Goal: Task Accomplishment & Management: Use online tool/utility

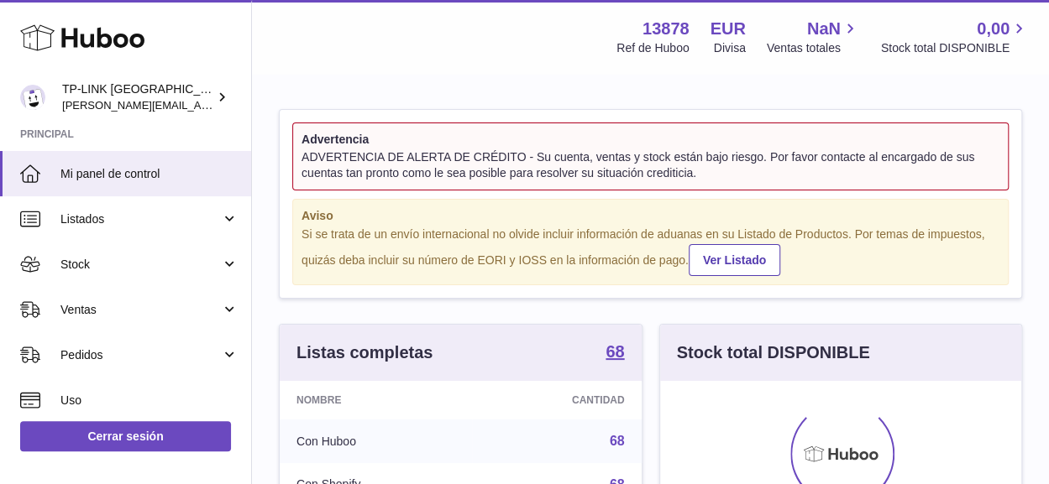
scroll to position [262, 361]
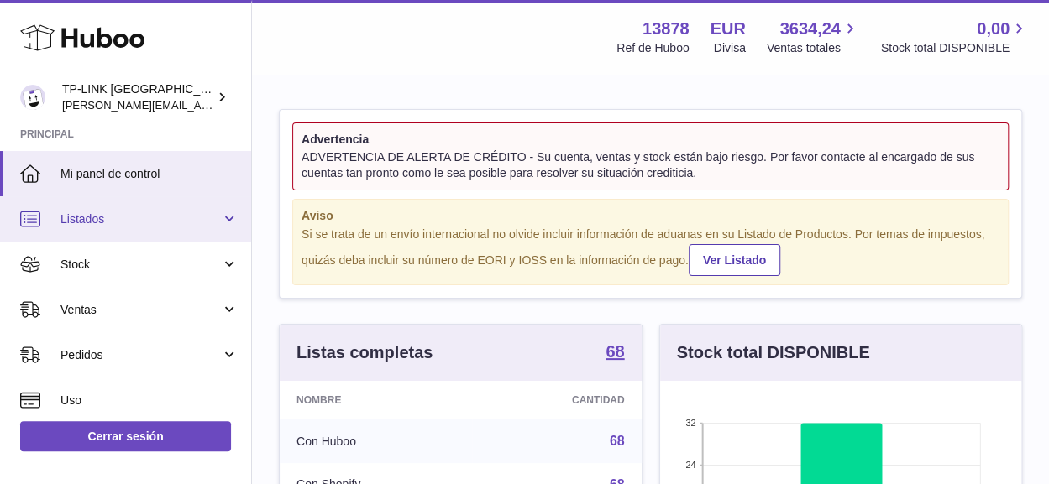
click at [223, 223] on link "Listados" at bounding box center [125, 218] width 251 height 45
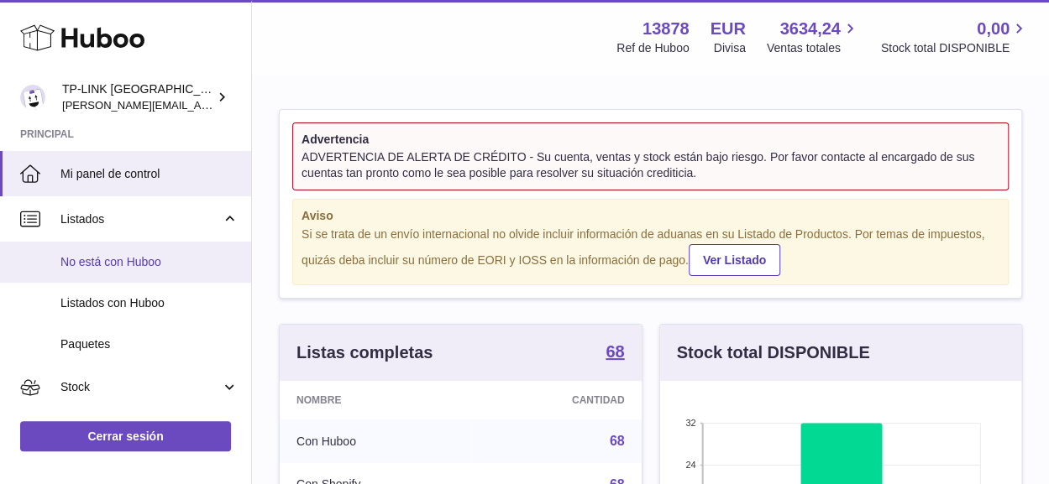
scroll to position [168, 0]
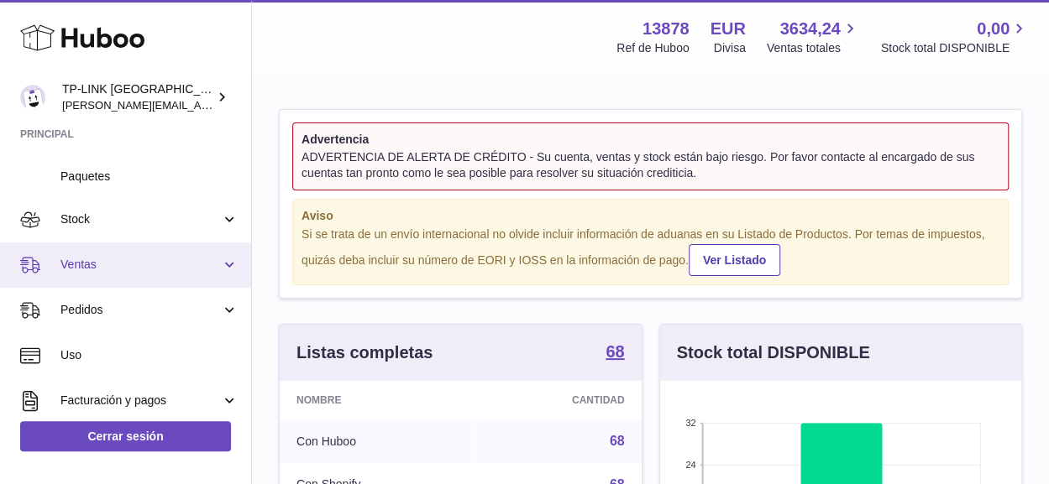
click at [222, 265] on link "Ventas" at bounding box center [125, 265] width 251 height 45
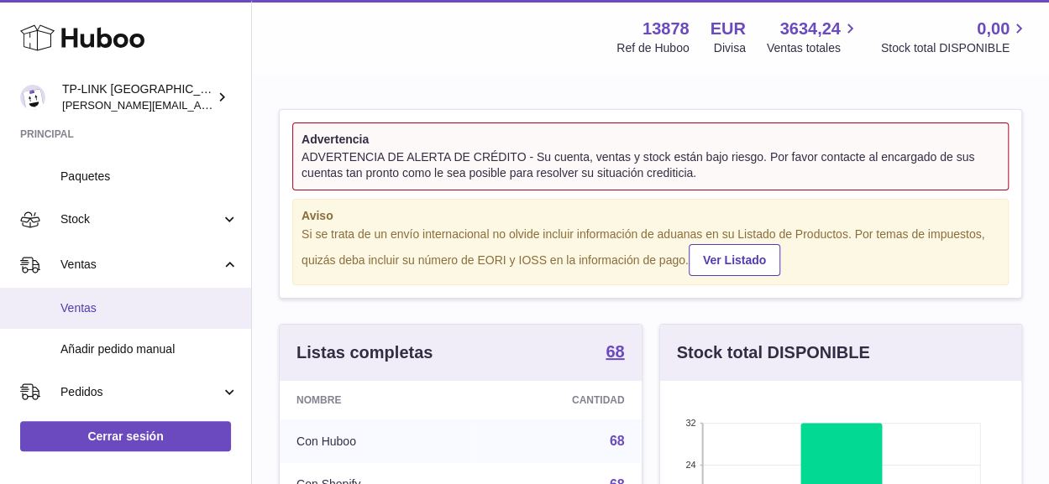
click at [95, 304] on span "Ventas" at bounding box center [149, 309] width 178 height 16
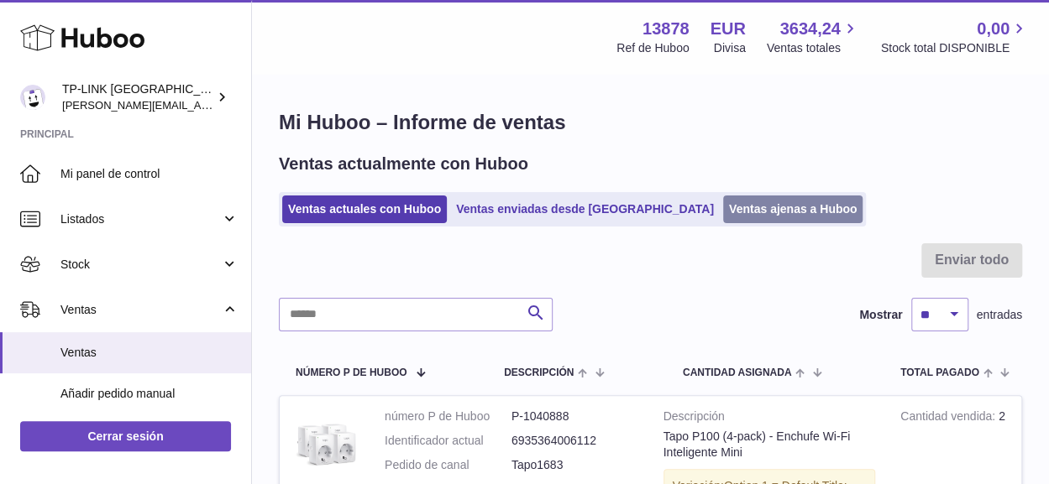
drag, startPoint x: 742, startPoint y: 207, endPoint x: 762, endPoint y: 221, distance: 24.2
click at [742, 207] on link "Ventas ajenas a Huboo" at bounding box center [793, 210] width 140 height 28
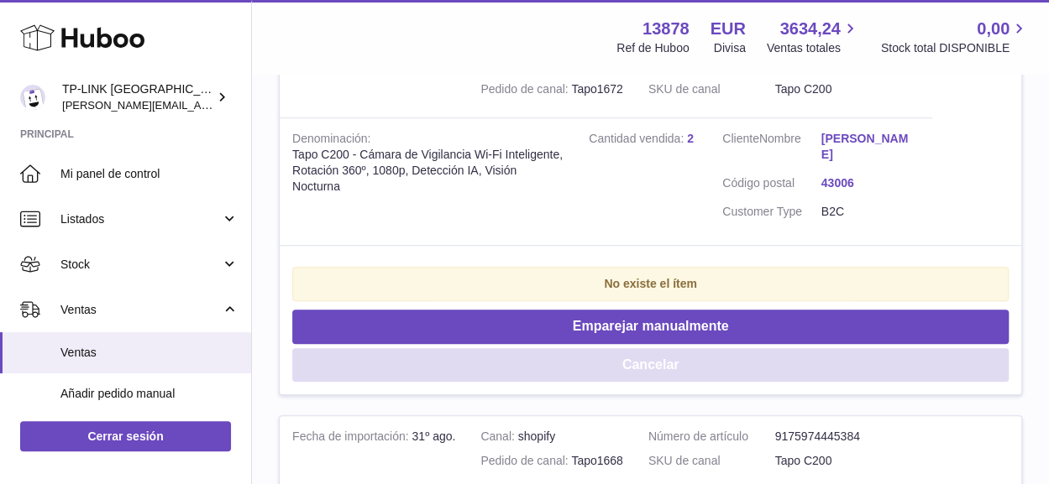
scroll to position [420, 0]
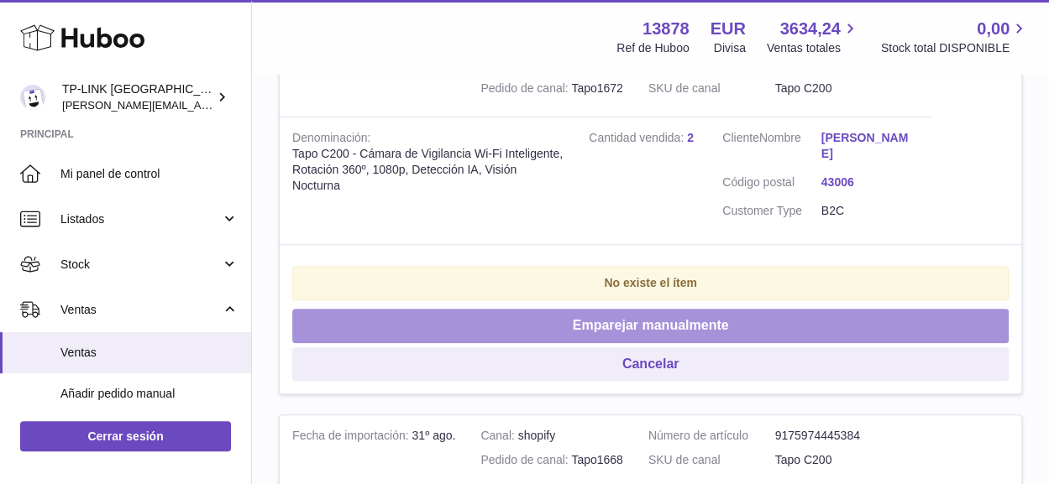
click at [694, 309] on button "Emparejar manualmente" at bounding box center [650, 326] width 716 height 34
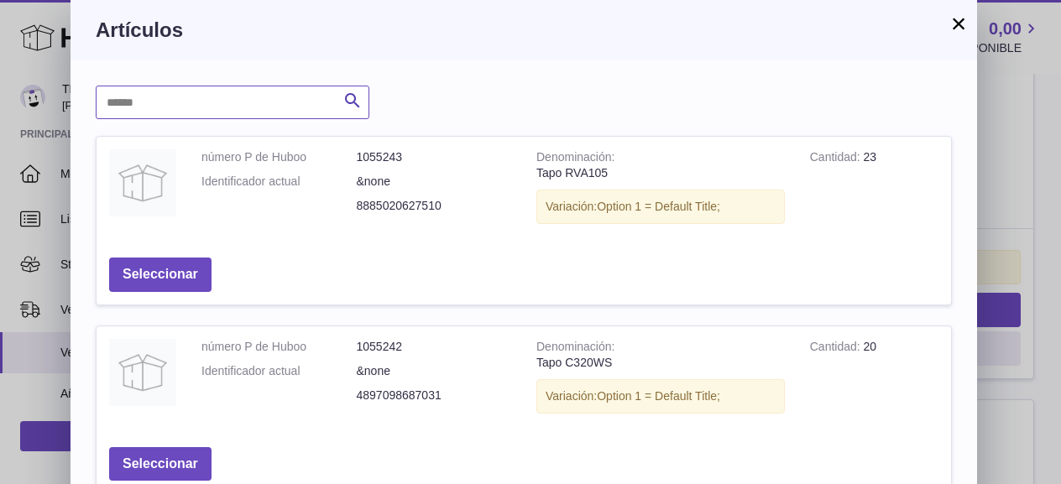
click at [274, 103] on input "text" at bounding box center [233, 103] width 274 height 34
type input "****"
click at [348, 96] on icon "submit" at bounding box center [353, 101] width 20 height 21
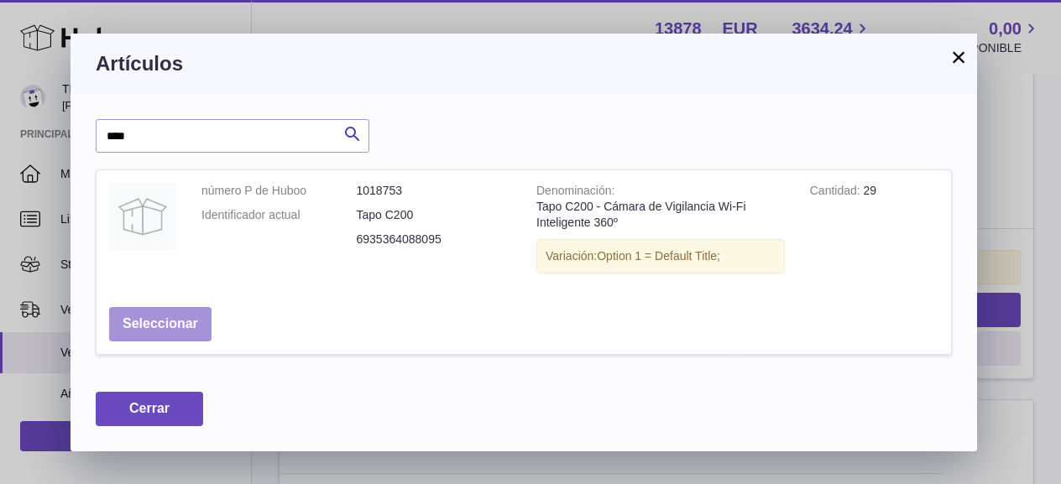
click at [167, 320] on button "Seleccionar" at bounding box center [160, 324] width 102 height 34
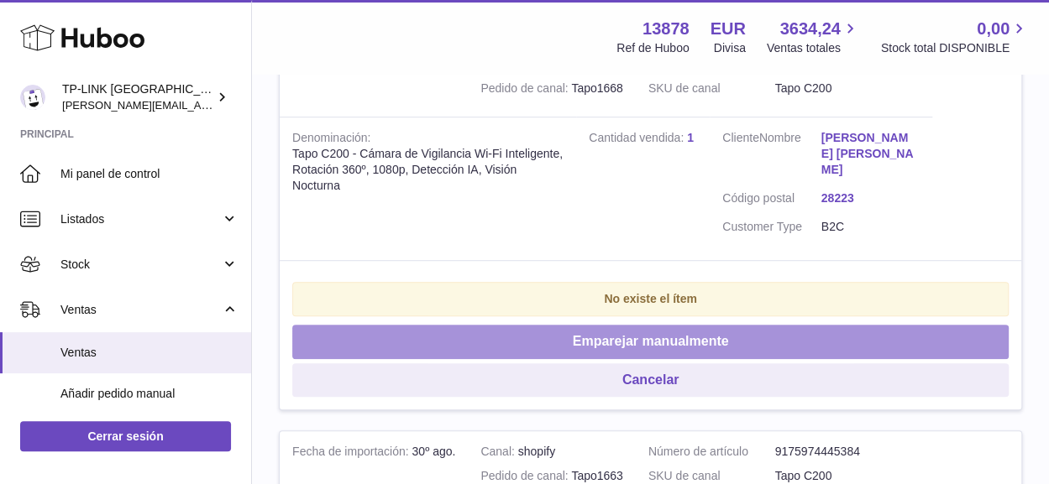
click at [595, 325] on button "Emparejar manualmente" at bounding box center [650, 342] width 716 height 34
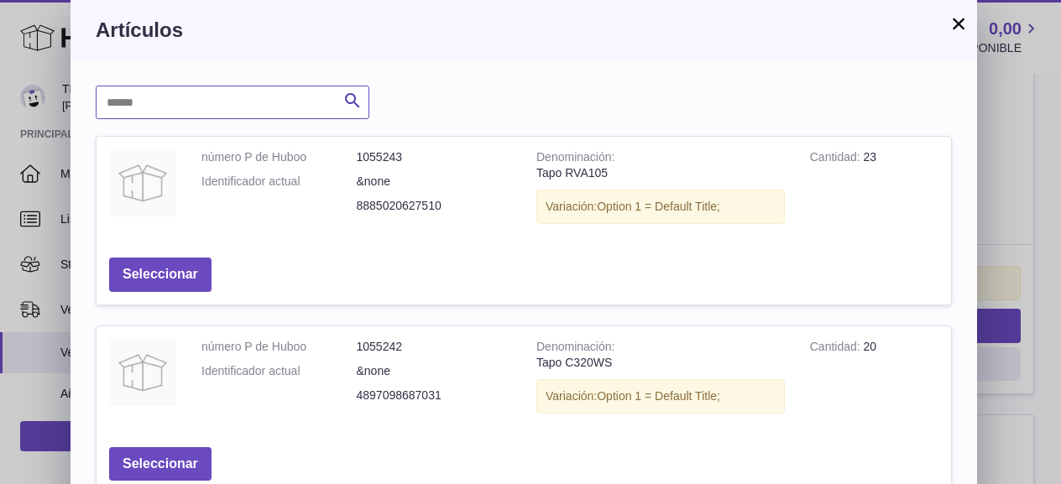
click at [285, 107] on input "text" at bounding box center [233, 103] width 274 height 34
type input "****"
click at [356, 104] on icon "submit" at bounding box center [353, 101] width 20 height 21
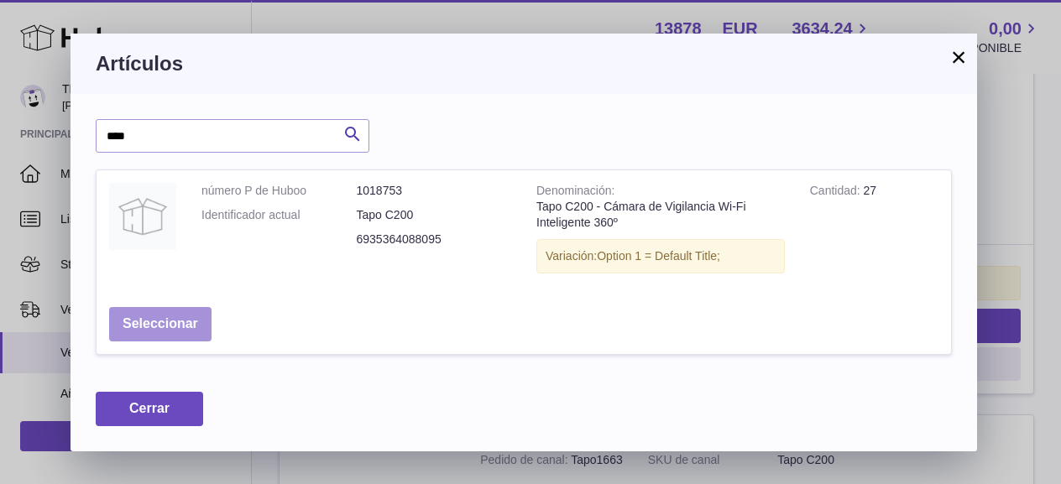
click at [166, 323] on button "Seleccionar" at bounding box center [160, 324] width 102 height 34
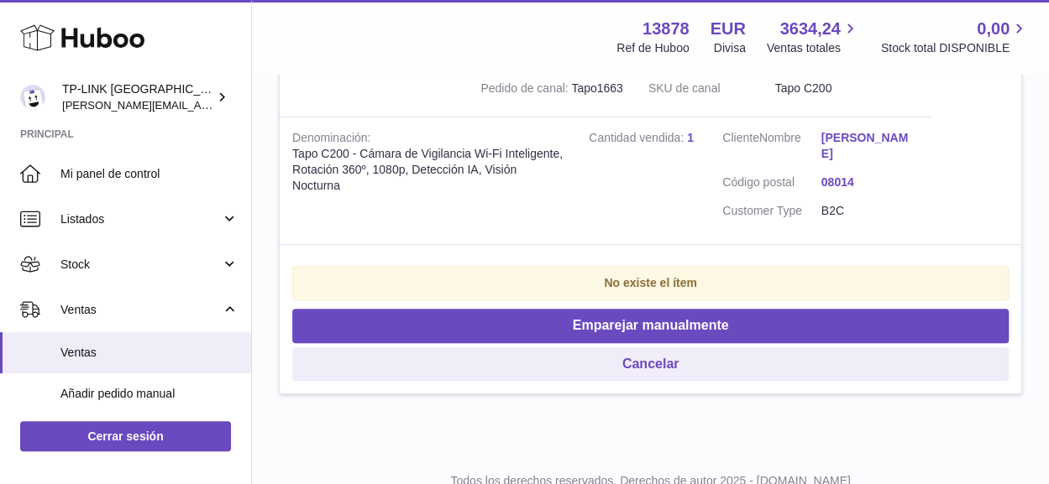
scroll to position [336, 0]
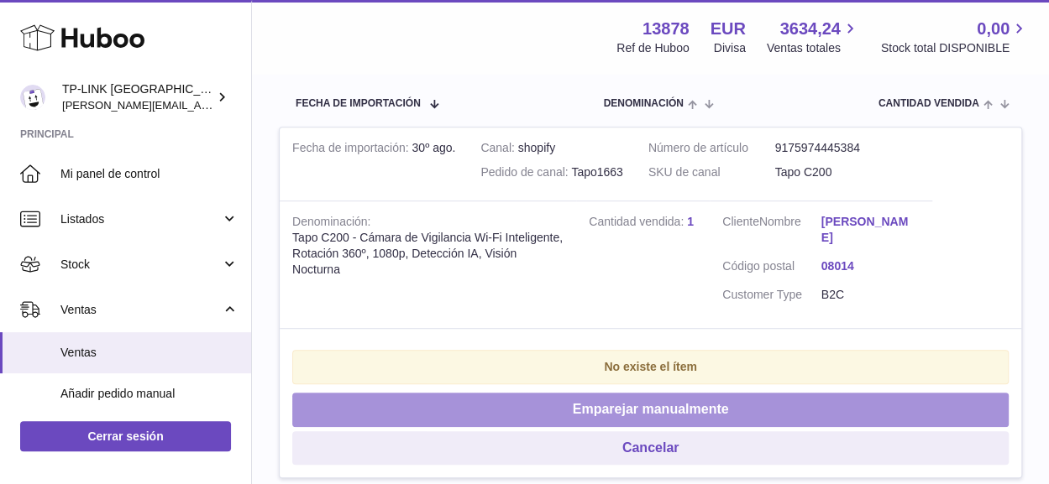
click at [593, 393] on button "Emparejar manualmente" at bounding box center [650, 410] width 716 height 34
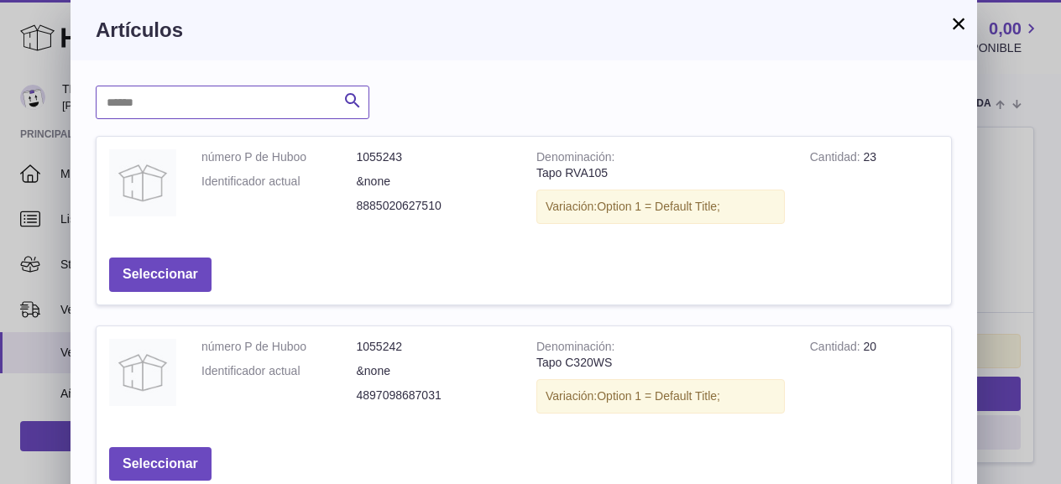
click at [264, 92] on input "text" at bounding box center [233, 103] width 274 height 34
type input "****"
click at [348, 98] on icon "submit" at bounding box center [353, 101] width 20 height 21
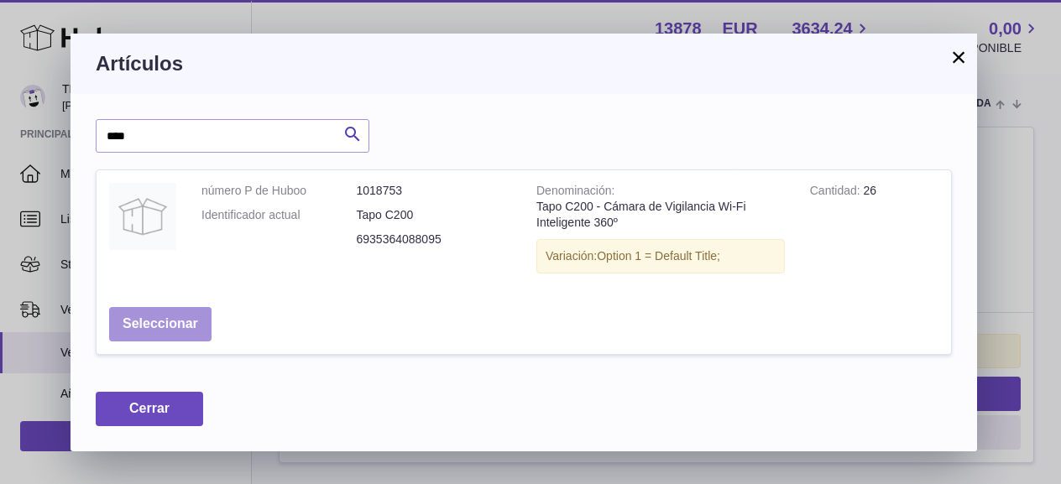
click at [169, 321] on button "Seleccionar" at bounding box center [160, 324] width 102 height 34
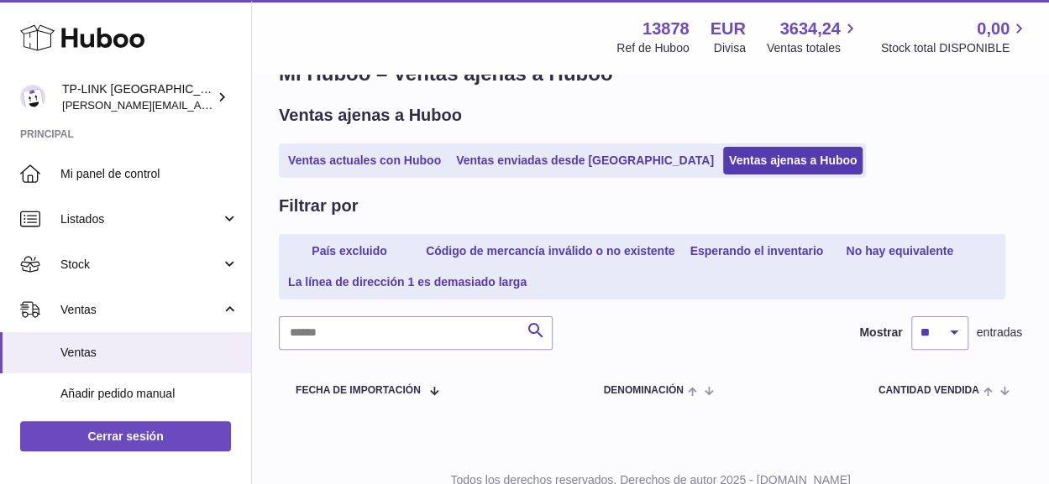
scroll to position [0, 0]
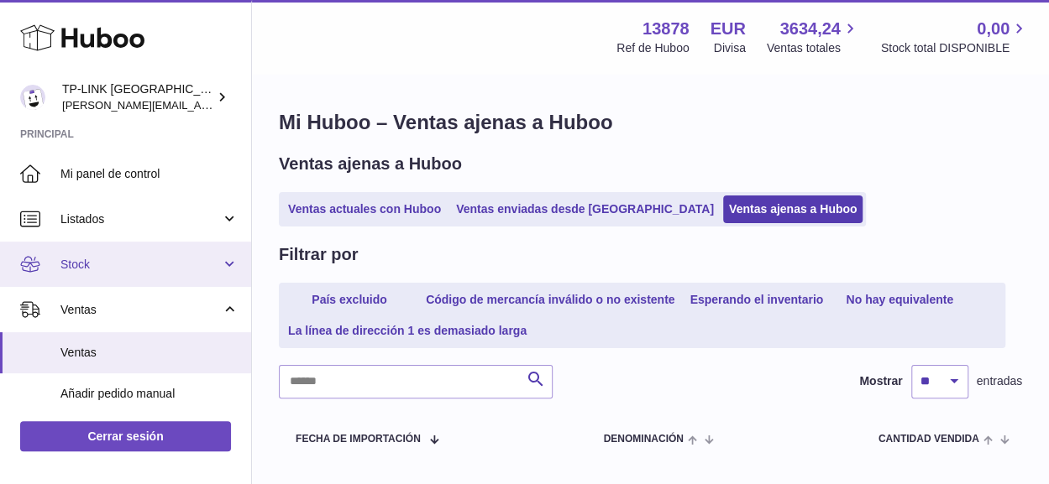
click at [232, 258] on link "Stock" at bounding box center [125, 264] width 251 height 45
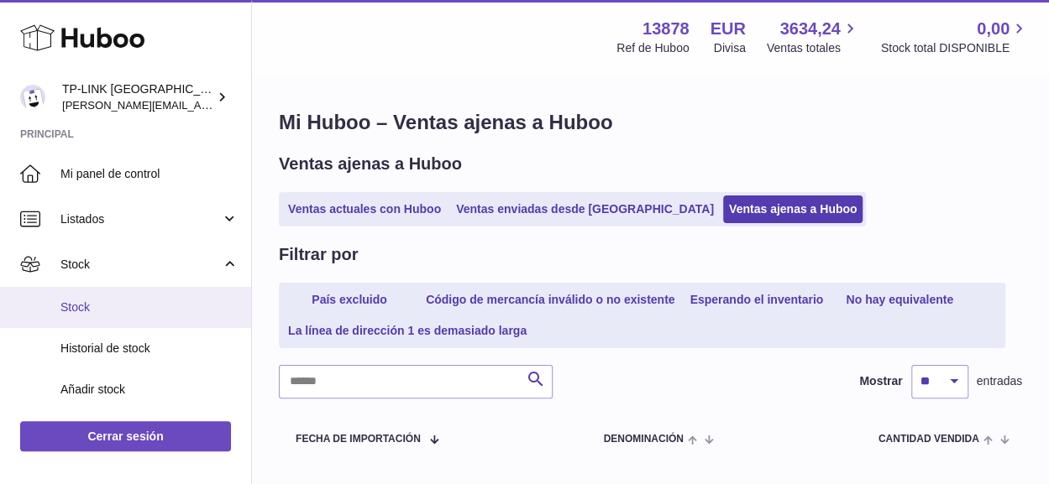
click at [71, 312] on span "Stock" at bounding box center [149, 308] width 178 height 16
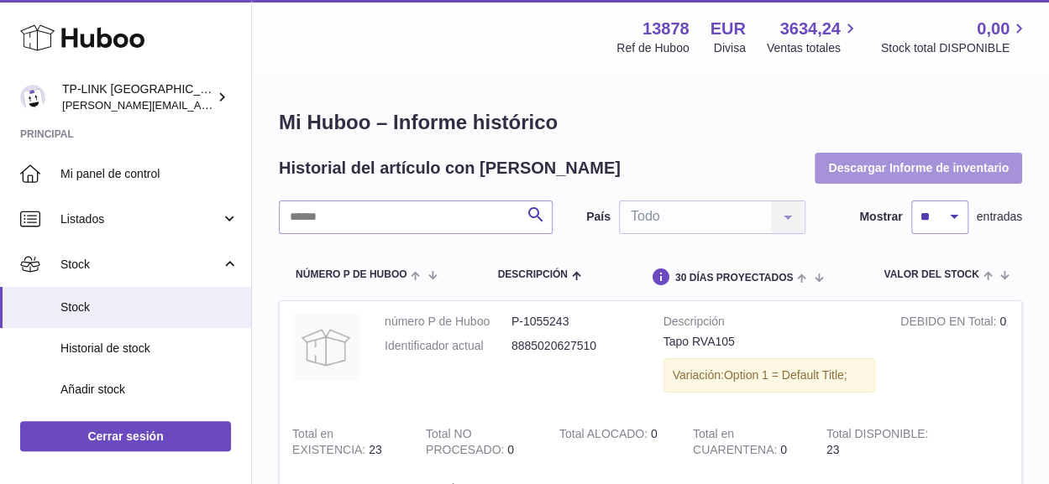
click at [870, 162] on button "Descargar Informe de inventario" at bounding box center [917, 168] width 207 height 30
